Goal: Find contact information: Find contact information

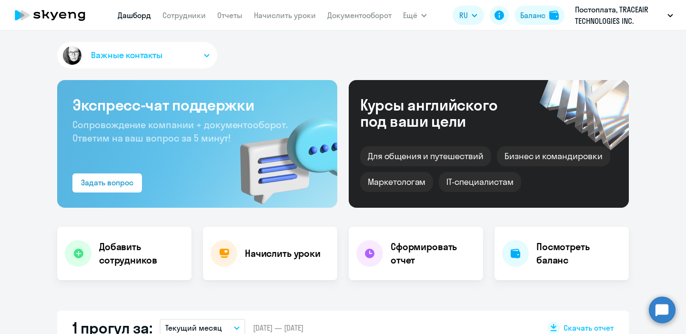
select select "30"
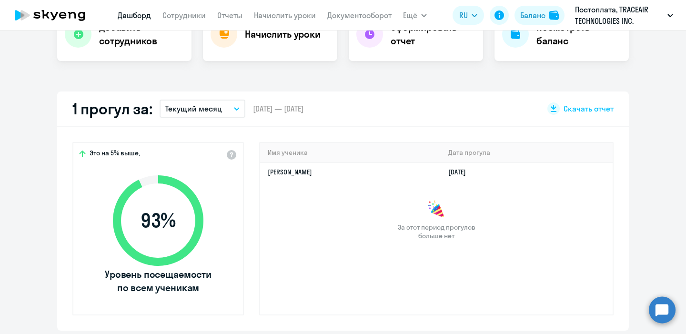
scroll to position [211, 0]
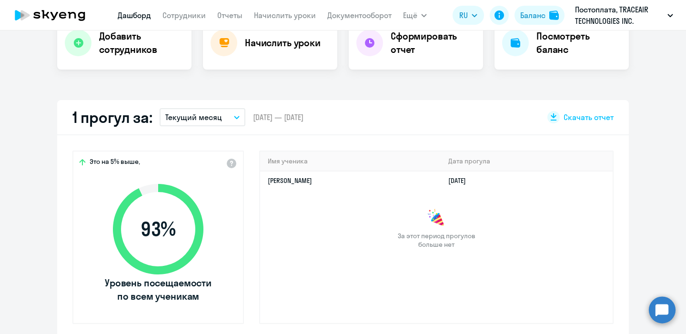
click at [180, 21] on nav "[PERSON_NAME] Отчеты Начислить уроки Документооборот" at bounding box center [255, 15] width 274 height 19
click at [184, 15] on link "Сотрудники" at bounding box center [184, 15] width 43 height 10
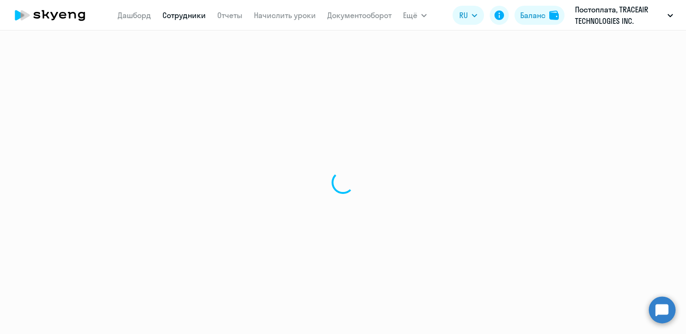
select select "30"
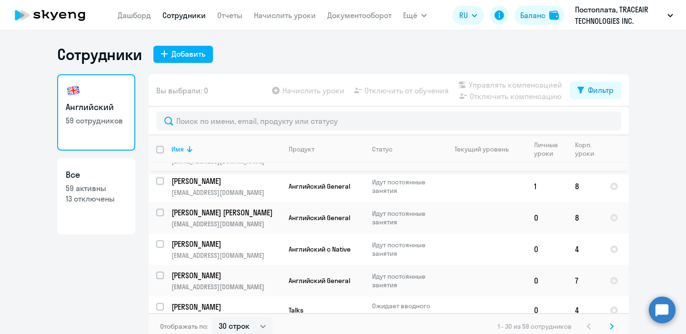
scroll to position [64, 0]
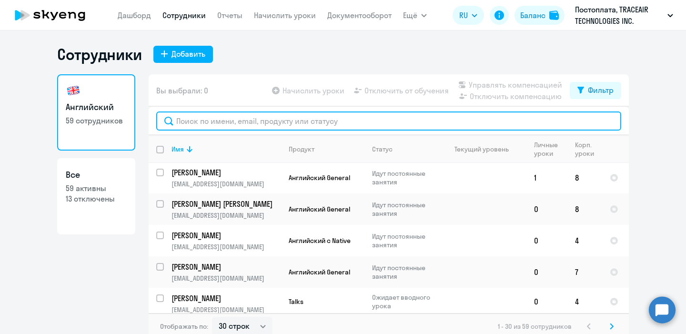
click at [250, 115] on input "text" at bounding box center [388, 121] width 465 height 19
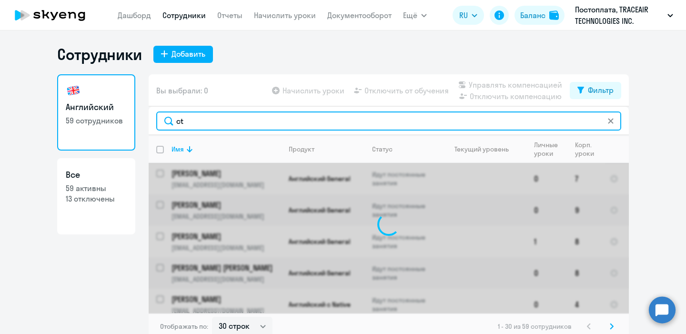
type input "c"
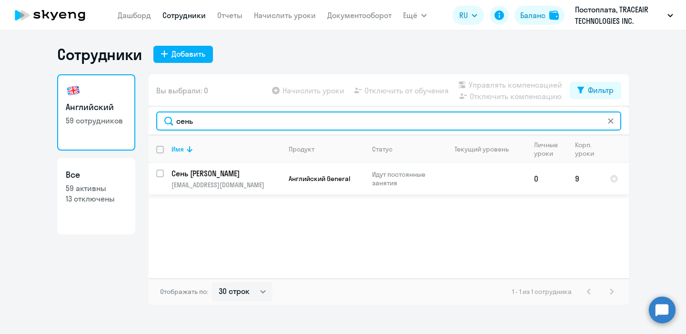
type input "сень"
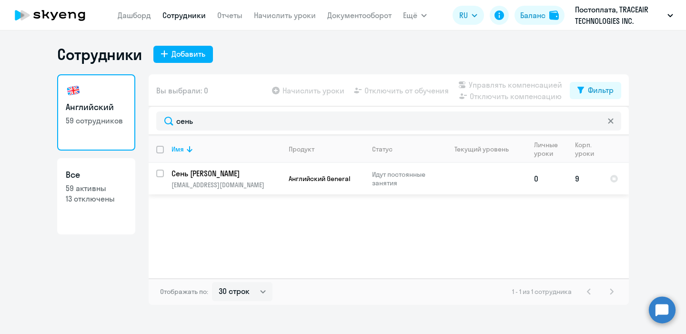
click at [225, 176] on p "Сень [PERSON_NAME]" at bounding box center [226, 173] width 108 height 10
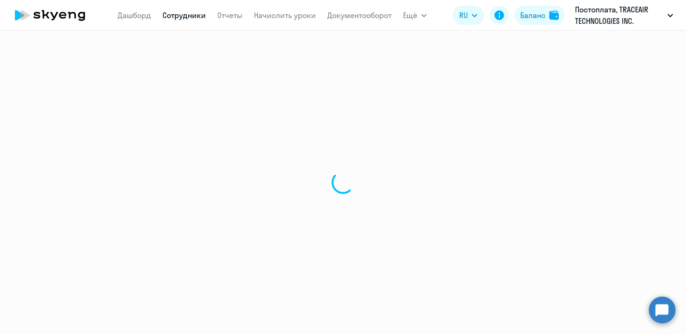
select select "english"
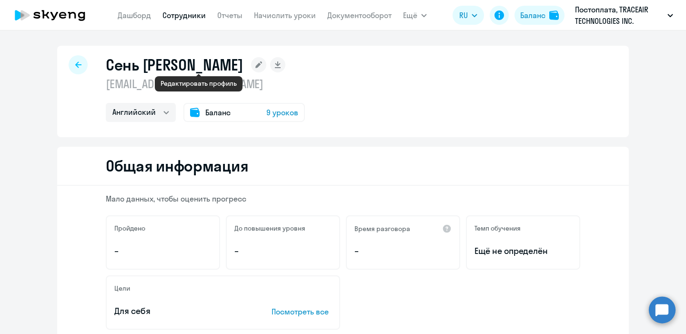
click at [251, 63] on rect at bounding box center [258, 64] width 15 height 15
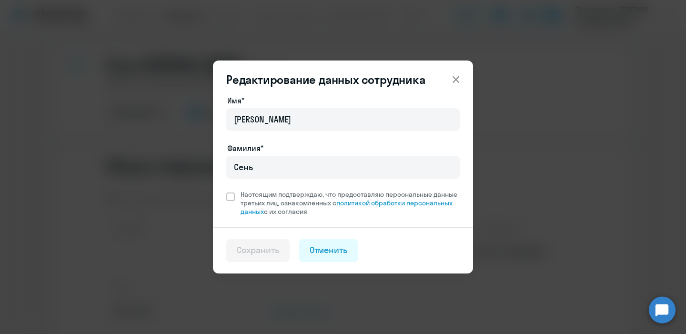
click at [457, 82] on icon at bounding box center [455, 79] width 11 height 11
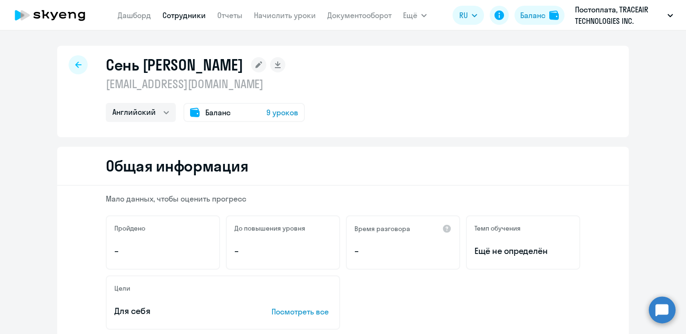
click at [74, 65] on div at bounding box center [78, 64] width 19 height 19
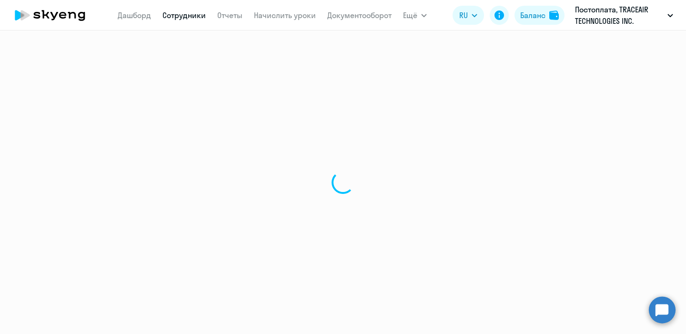
select select "30"
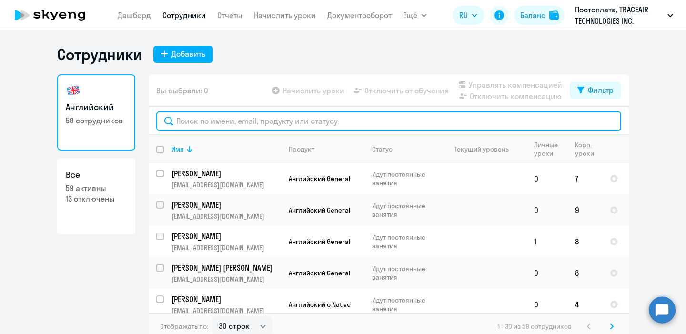
click at [237, 123] on input "text" at bounding box center [388, 121] width 465 height 19
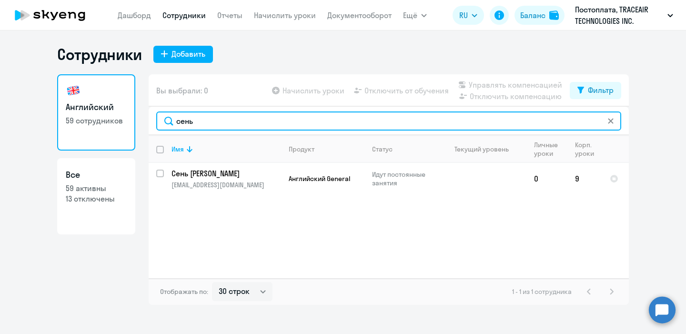
type input "сень"
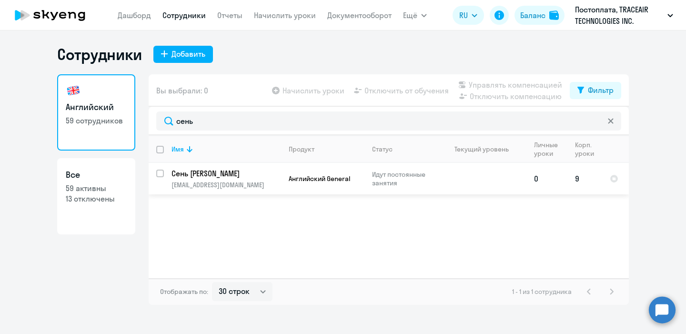
click at [226, 186] on p "[EMAIL_ADDRESS][DOMAIN_NAME]" at bounding box center [226, 185] width 109 height 9
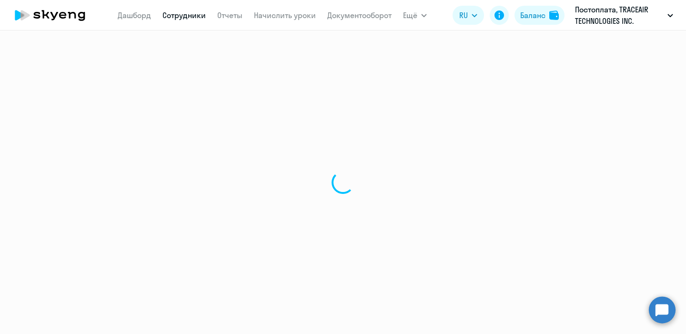
select select "english"
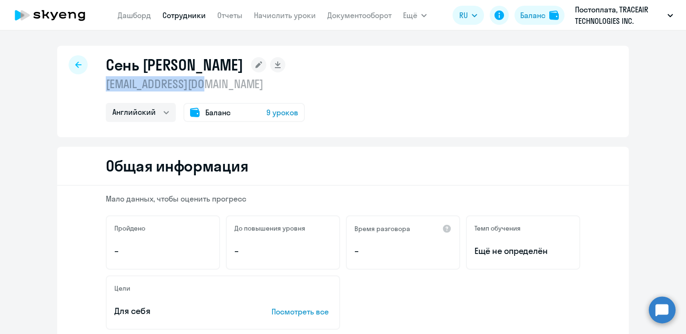
drag, startPoint x: 203, startPoint y: 84, endPoint x: 94, endPoint y: 91, distance: 108.9
click at [94, 91] on div "Сень [PERSON_NAME] [EMAIL_ADDRESS][DOMAIN_NAME] Английский Баланс 9 уроков" at bounding box center [343, 92] width 572 height 92
copy p "[EMAIL_ADDRESS][DOMAIN_NAME]"
